Goal: Information Seeking & Learning: Learn about a topic

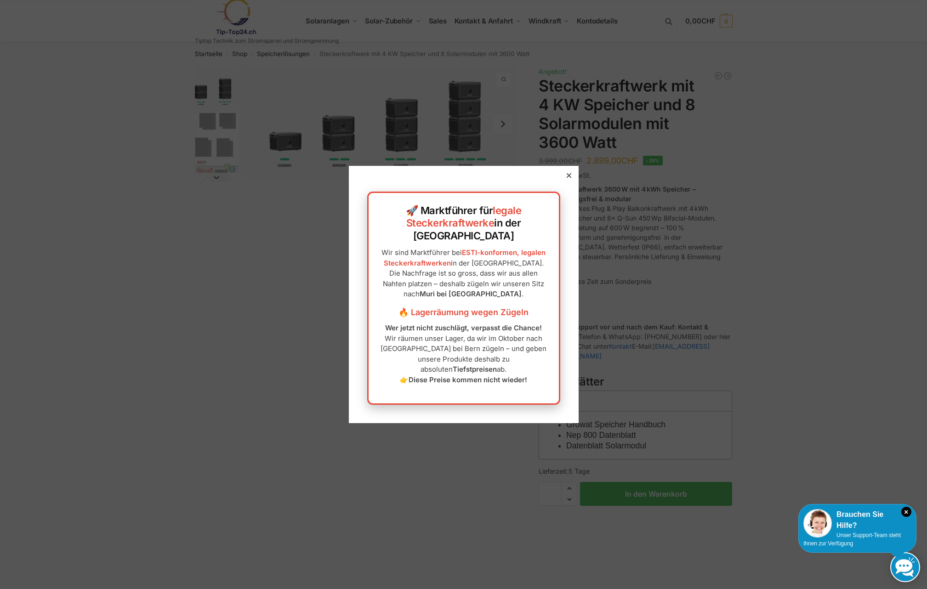
click at [567, 178] on icon at bounding box center [569, 175] width 5 height 5
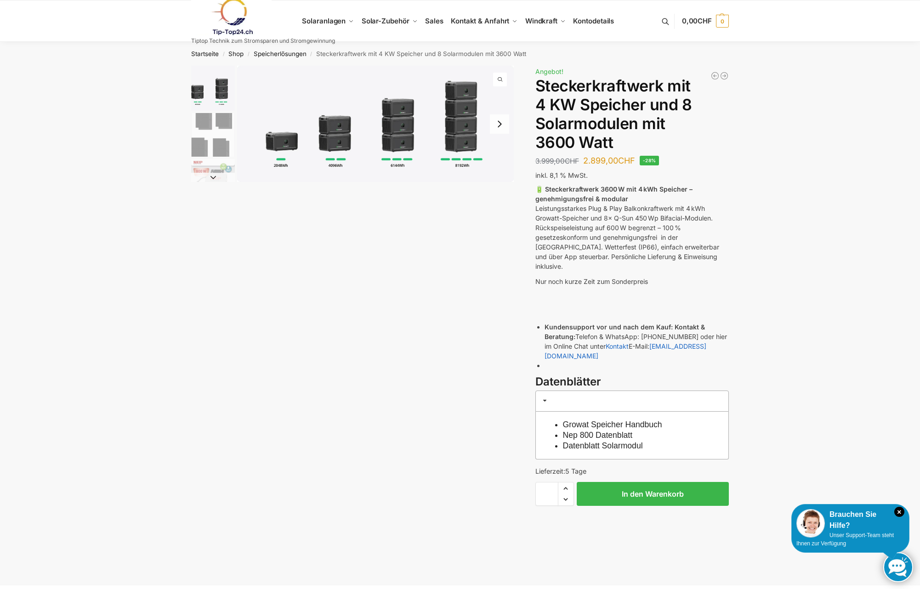
click at [249, 329] on div "Beschreibung Zusätzliche Informationen 3.999,00 CHF Ursprünglicher Preis war: 3…" at bounding box center [460, 325] width 576 height 519
click at [401, 142] on img "1 / 9" at bounding box center [375, 124] width 277 height 116
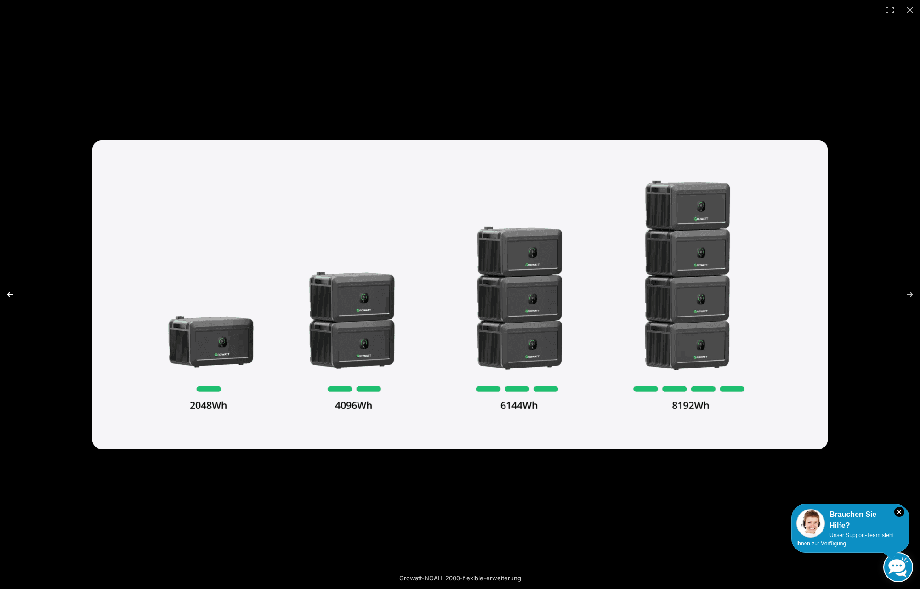
click at [16, 293] on button "Previous (arrow left)" at bounding box center [16, 295] width 32 height 46
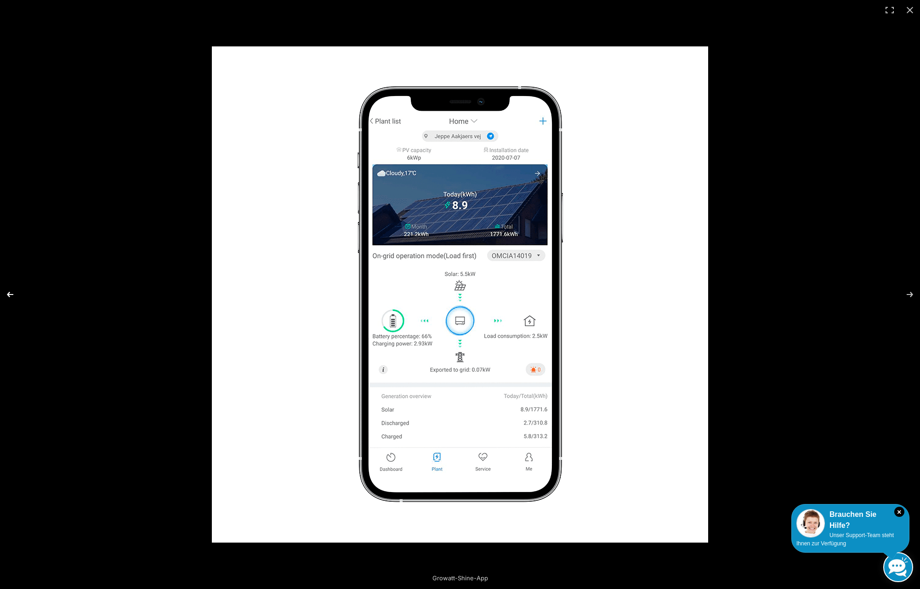
click at [7, 292] on button "Previous (arrow left)" at bounding box center [16, 295] width 32 height 46
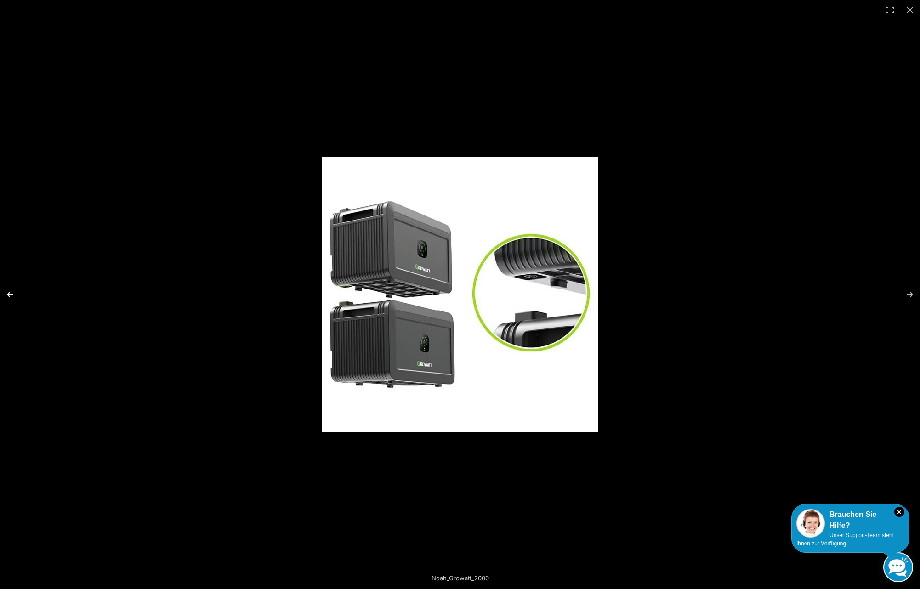
click at [4, 291] on button "Previous (arrow left)" at bounding box center [16, 295] width 32 height 46
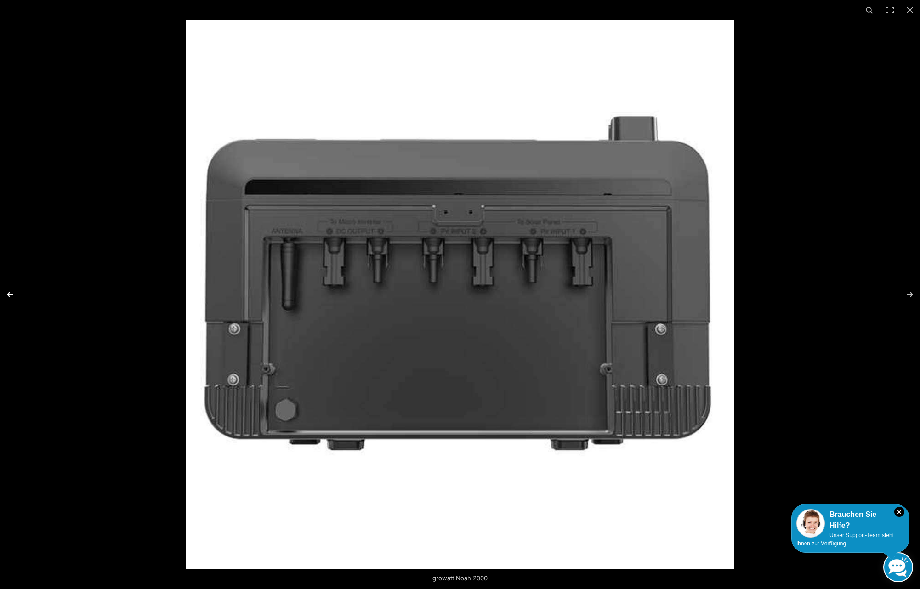
click at [4, 291] on button "Previous (arrow left)" at bounding box center [16, 295] width 32 height 46
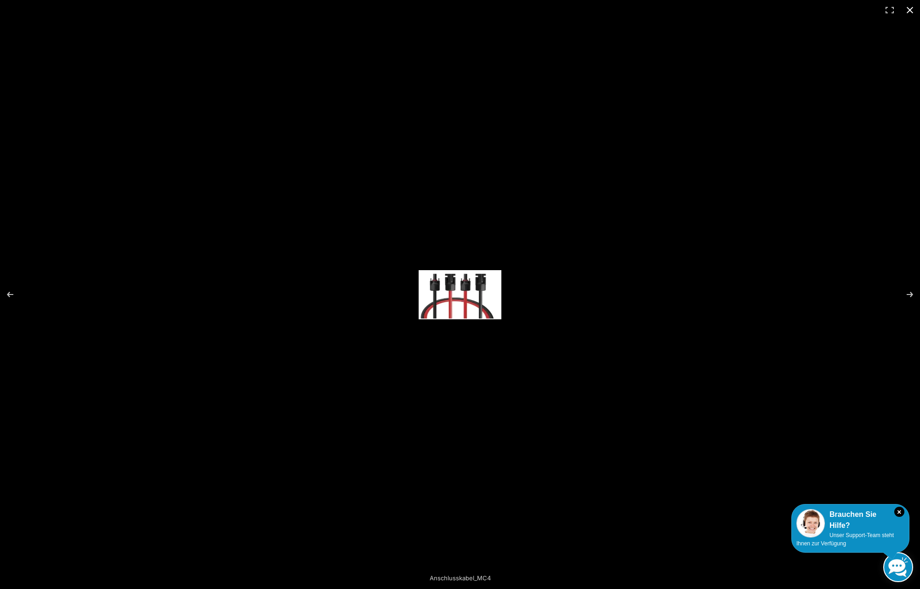
click at [909, 9] on button "Close (Esc)" at bounding box center [910, 10] width 20 height 20
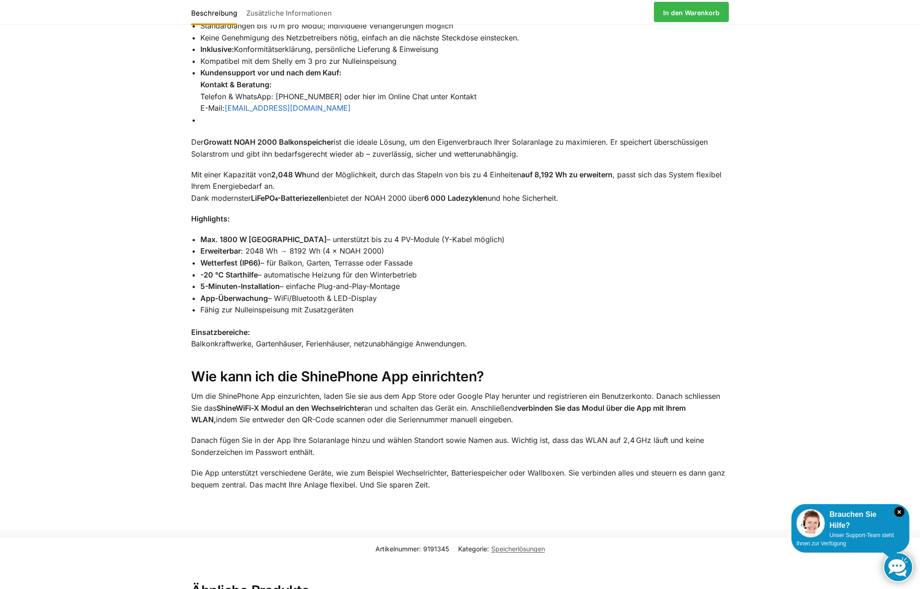
scroll to position [1209, 0]
